Goal: Information Seeking & Learning: Check status

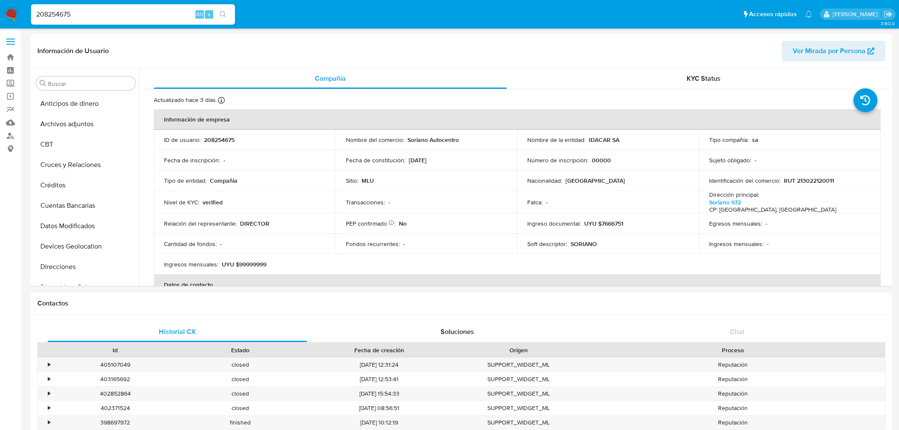
select select "10"
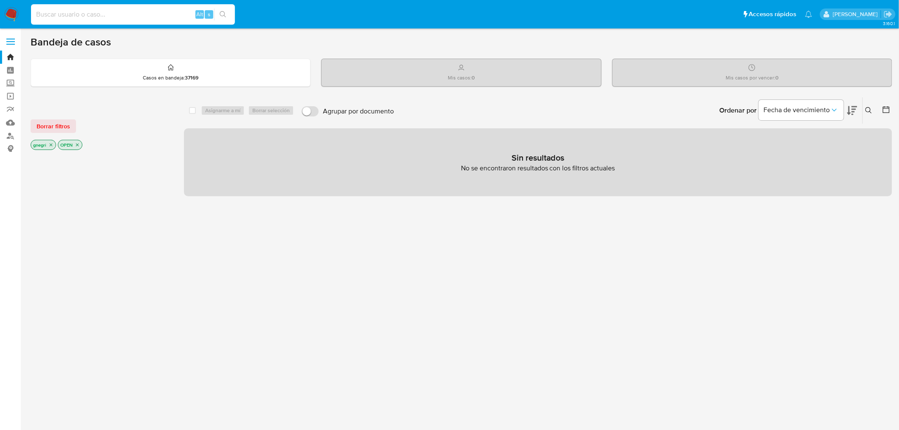
click at [130, 14] on input at bounding box center [133, 14] width 204 height 11
paste input "2010382824"
type input "2010382824"
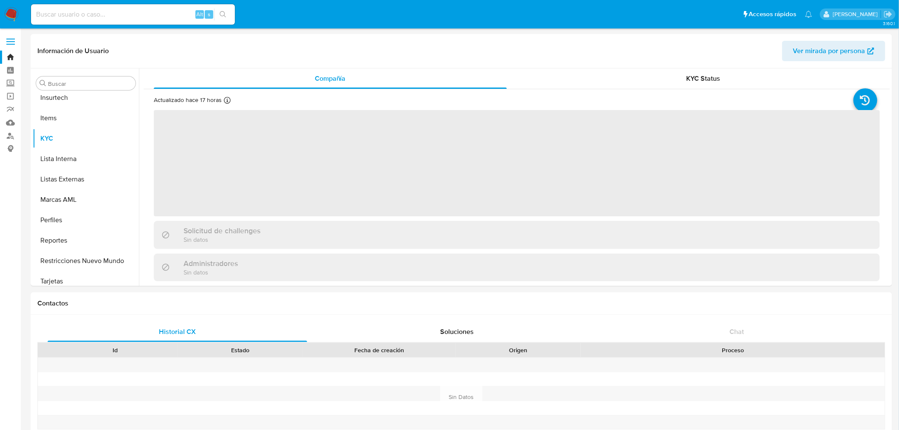
scroll to position [420, 0]
select select "10"
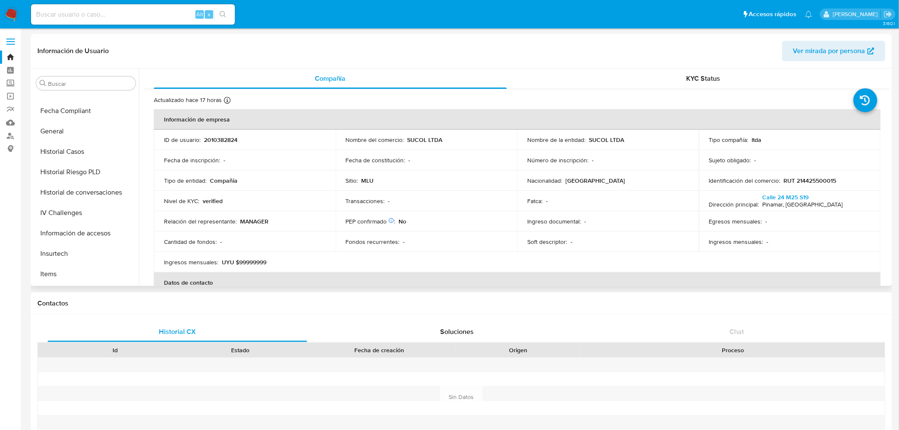
scroll to position [184, 0]
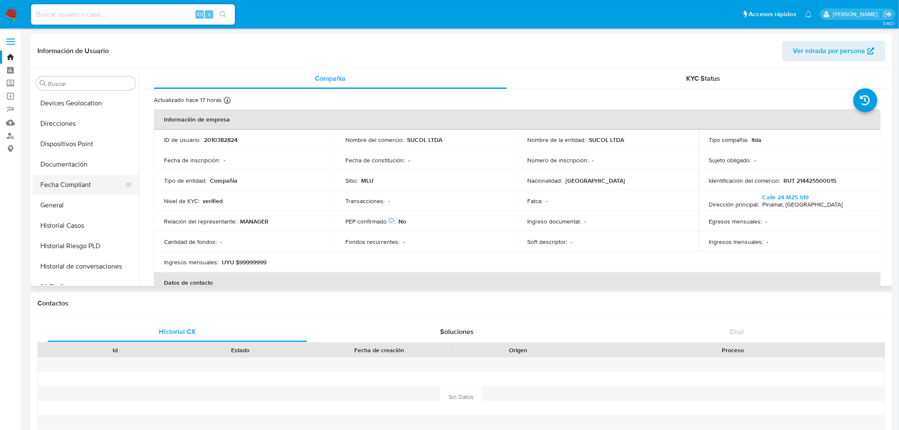
click at [88, 176] on button "Fecha Compliant" at bounding box center [82, 185] width 99 height 20
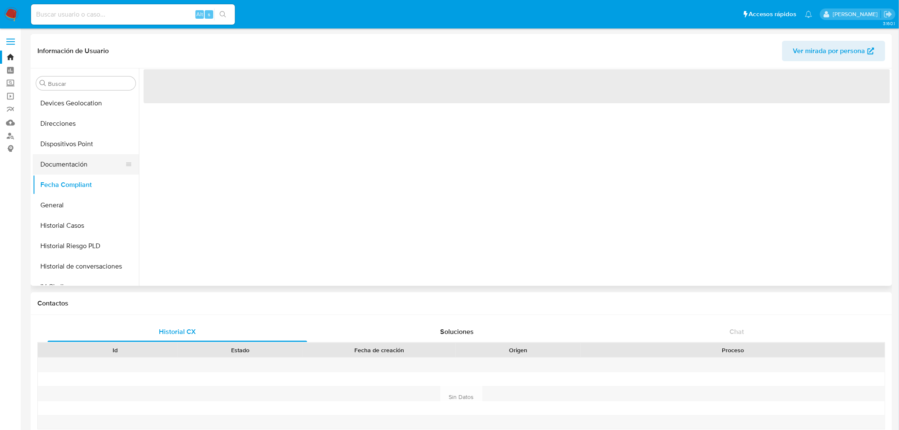
click at [88, 166] on button "Documentación" at bounding box center [82, 164] width 99 height 20
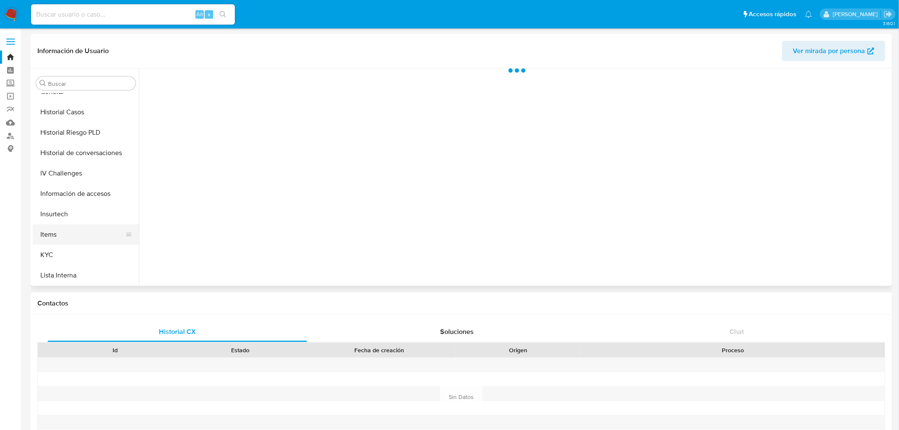
scroll to position [373, 0]
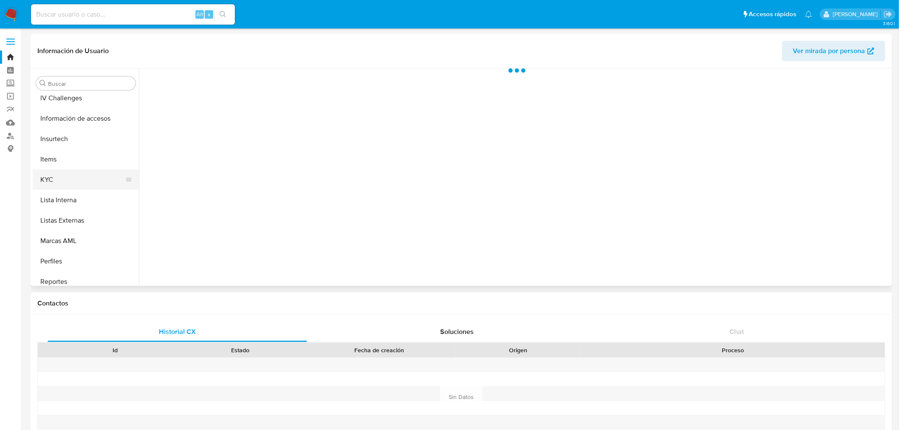
click at [82, 176] on button "KYC" at bounding box center [82, 180] width 99 height 20
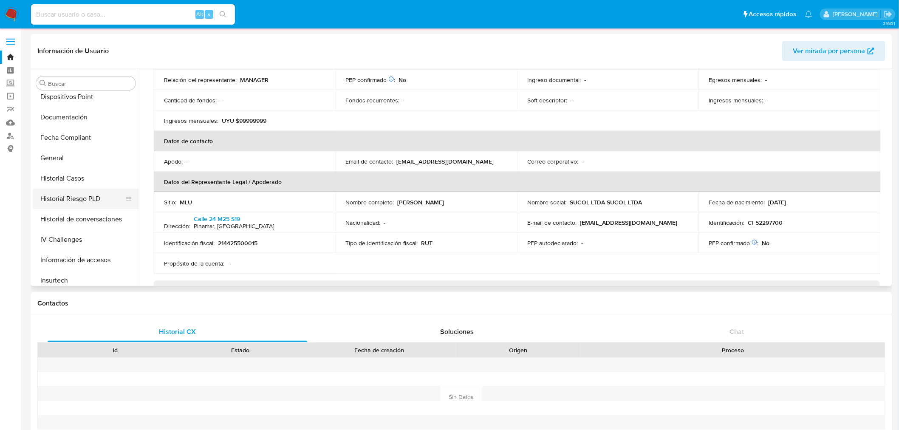
scroll to position [184, 0]
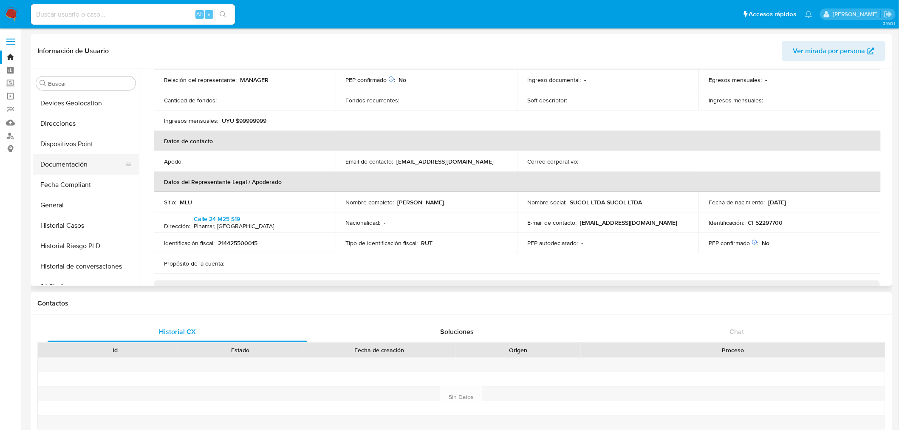
click at [90, 159] on button "Documentación" at bounding box center [82, 164] width 99 height 20
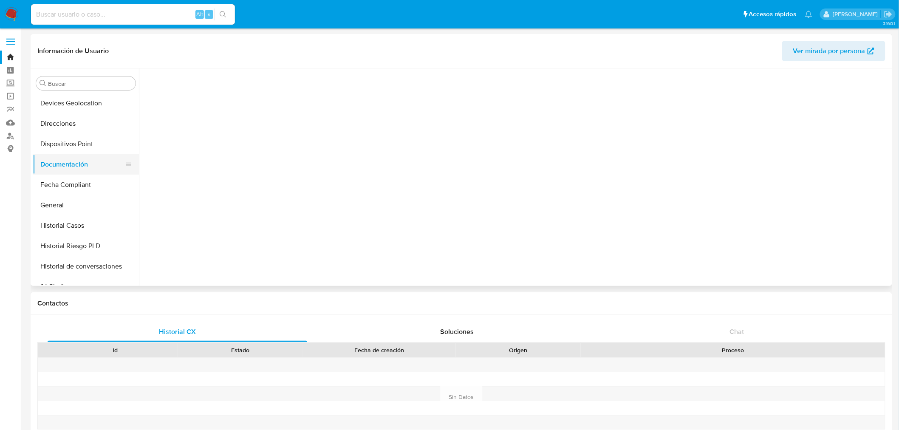
scroll to position [0, 0]
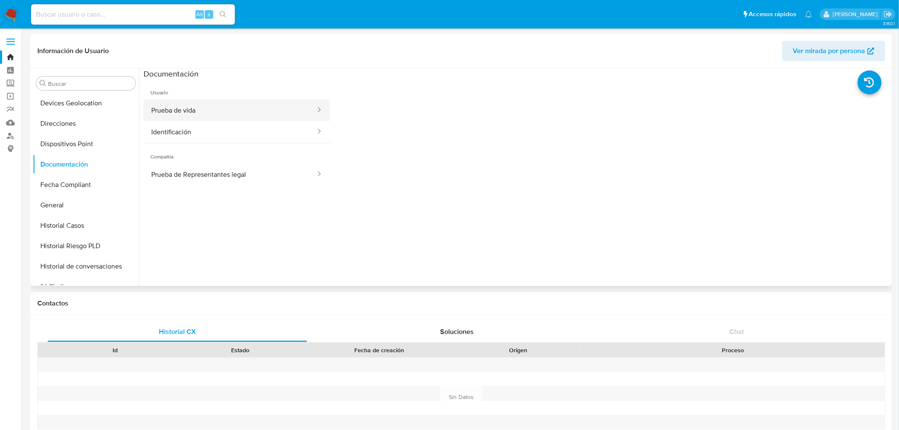
click at [257, 108] on button "Prueba de vida" at bounding box center [230, 110] width 173 height 22
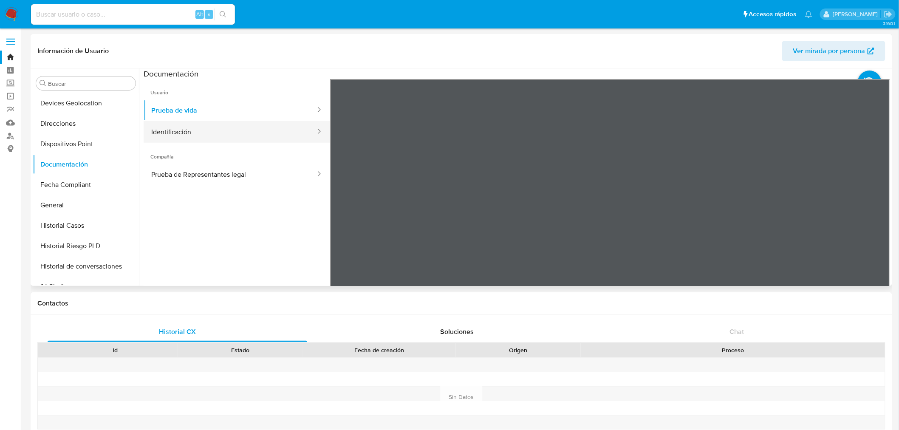
click at [237, 129] on button "Identificación" at bounding box center [230, 132] width 173 height 22
click at [201, 115] on button "Prueba de vida" at bounding box center [230, 110] width 173 height 22
click at [208, 130] on button "Identificación" at bounding box center [230, 132] width 173 height 22
click at [85, 18] on input at bounding box center [133, 14] width 204 height 11
paste input "2707278828"
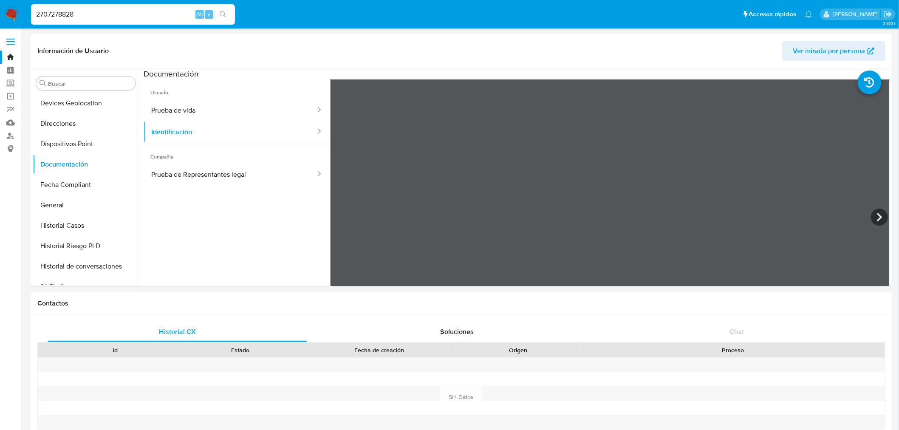
type input "2707278828"
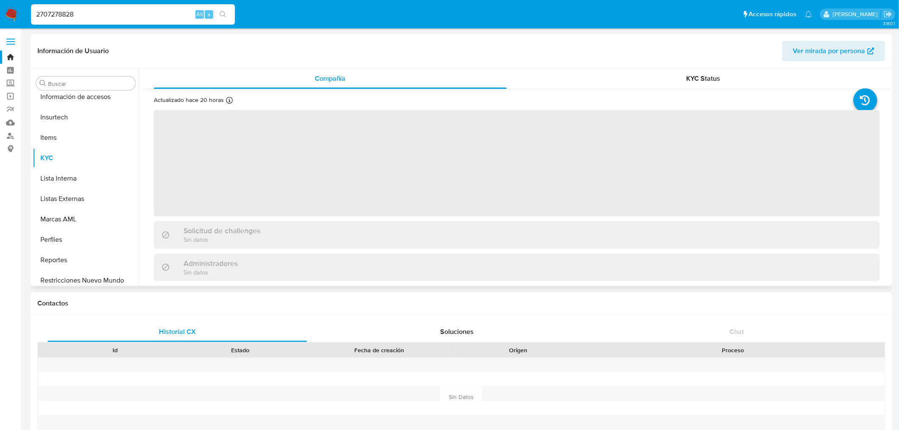
scroll to position [420, 0]
select select "10"
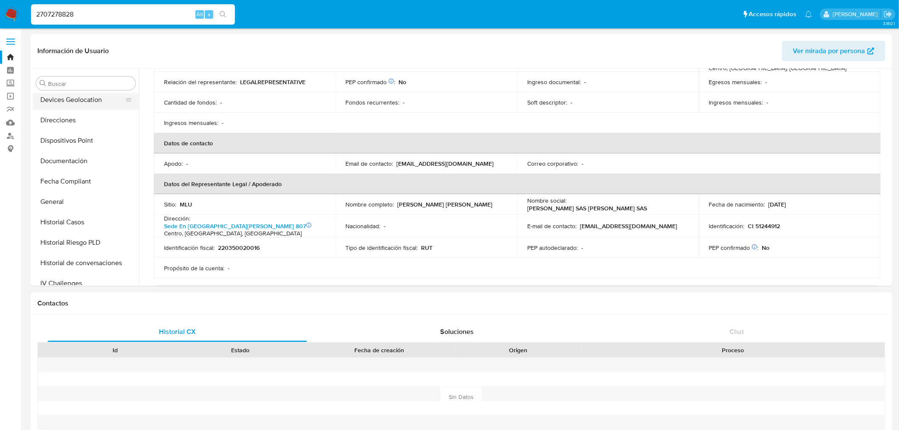
scroll to position [137, 0]
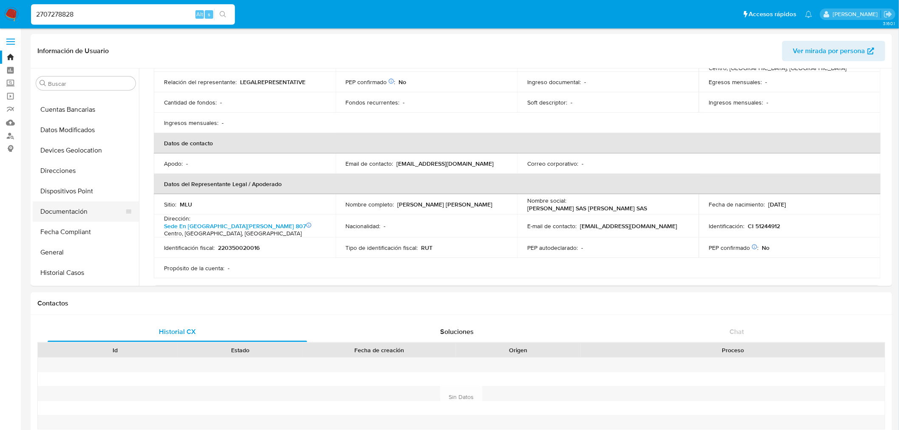
click at [84, 213] on button "Documentación" at bounding box center [82, 211] width 99 height 20
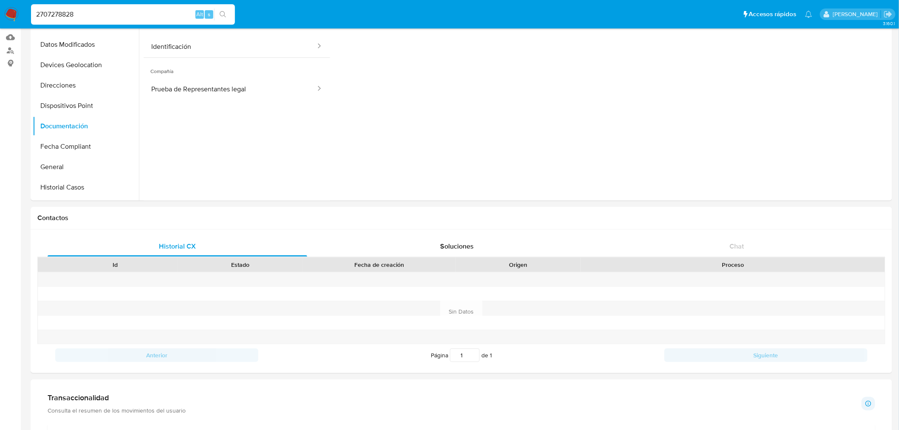
scroll to position [0, 0]
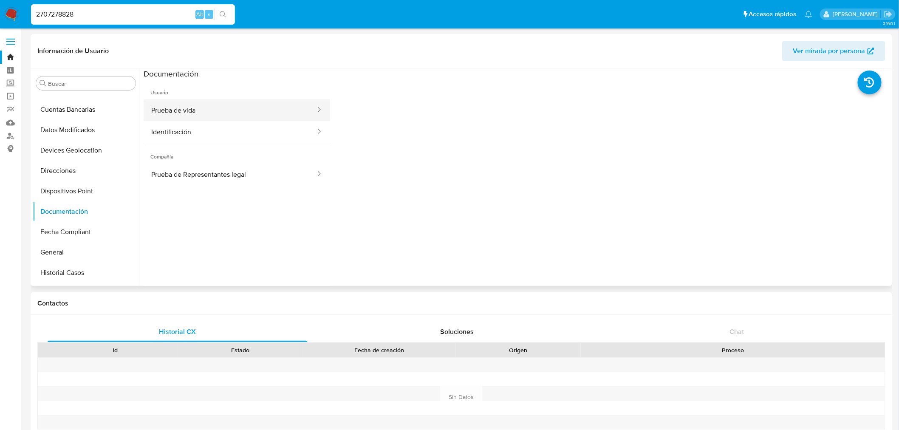
click at [236, 106] on button "Prueba de vida" at bounding box center [230, 110] width 173 height 22
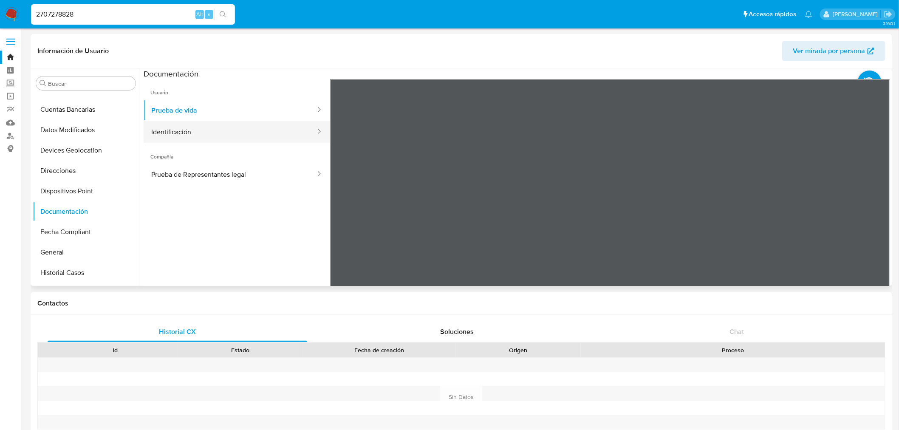
click at [190, 134] on button "Identificación" at bounding box center [230, 132] width 173 height 22
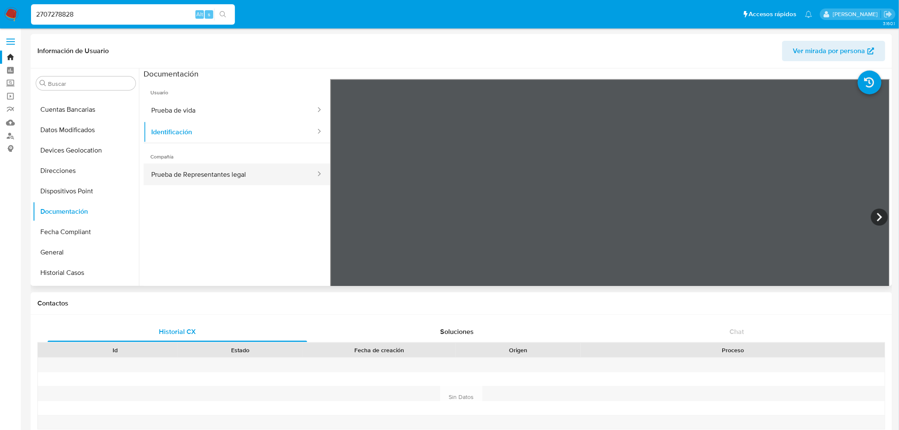
click at [247, 167] on button "Prueba de Representantes legal" at bounding box center [230, 175] width 173 height 22
